Goal: Find contact information: Find contact information

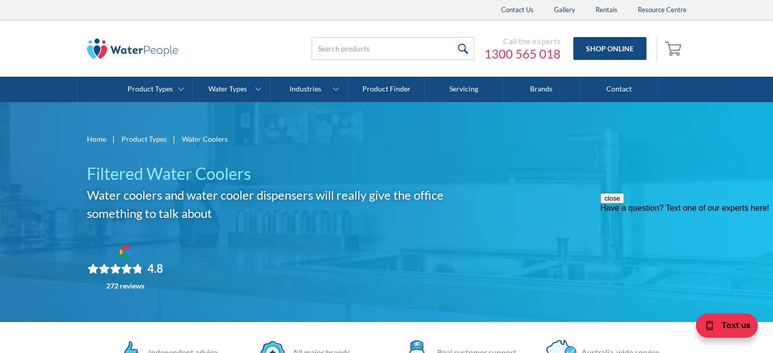
click at [416, 232] on div "Home | Product Types | Water Coolers Filtered Water Coolers Water coolers and w…" at bounding box center [282, 212] width 391 height 159
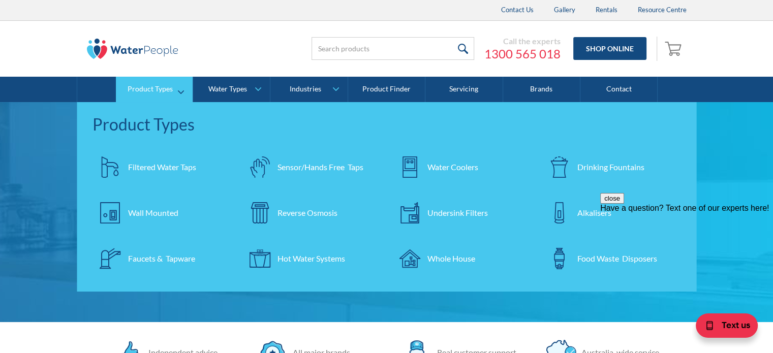
click at [466, 163] on div "Water Coolers" at bounding box center [453, 167] width 51 height 12
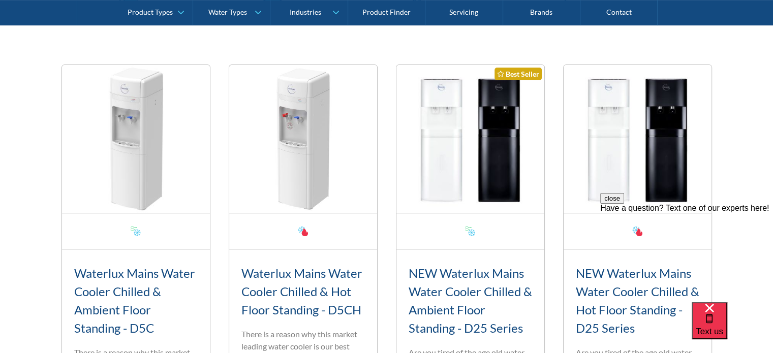
scroll to position [356, 0]
